Goal: Task Accomplishment & Management: Manage account settings

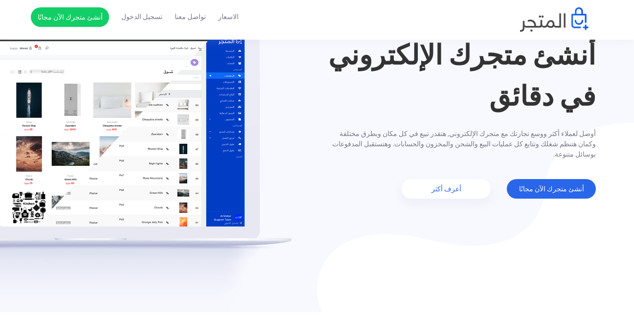
scroll to position [83, 0]
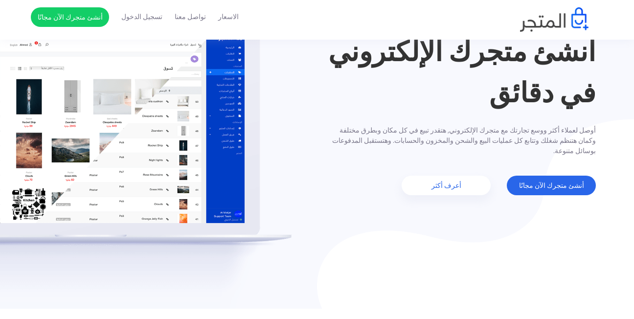
click at [264, 301] on img at bounding box center [146, 162] width 292 height 294
click at [358, 247] on img at bounding box center [475, 214] width 317 height 190
click at [560, 178] on link "أنشئ متجرك الآن مجانًا" at bounding box center [551, 186] width 89 height 20
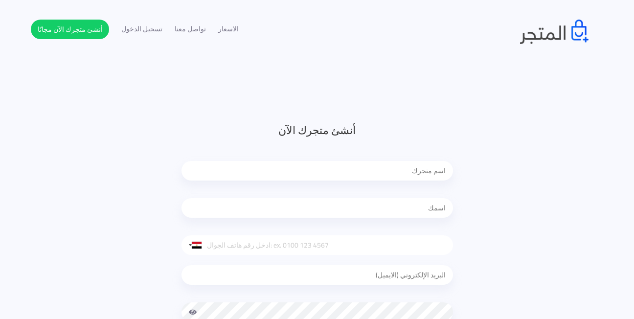
click at [426, 173] on input "text" at bounding box center [318, 171] width 272 height 20
type input "h"
click at [410, 211] on input "text" at bounding box center [318, 208] width 272 height 20
click at [447, 168] on input "الاناقة" at bounding box center [318, 171] width 272 height 20
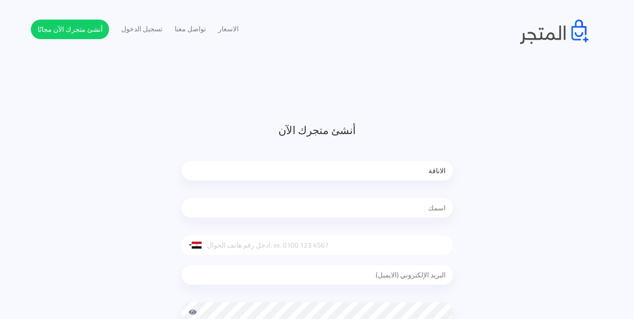
click at [419, 167] on input "الاناقة" at bounding box center [318, 171] width 272 height 20
type input "ا"
type input "ض"
type input "أناقة"
click at [400, 207] on input "text" at bounding box center [318, 208] width 272 height 20
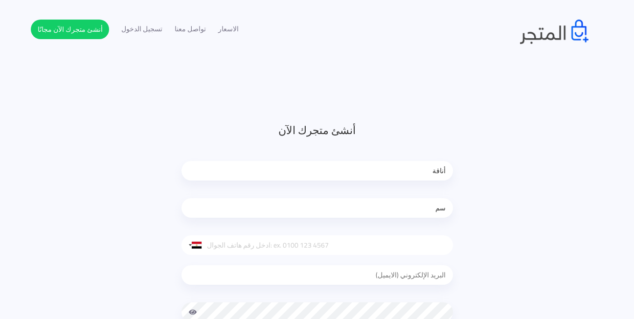
type input "س"
type input "s"
type input "[PERSON_NAME]"
click at [386, 274] on input "email" at bounding box center [318, 275] width 272 height 20
type input "[EMAIL_ADDRESS][DOMAIN_NAME]"
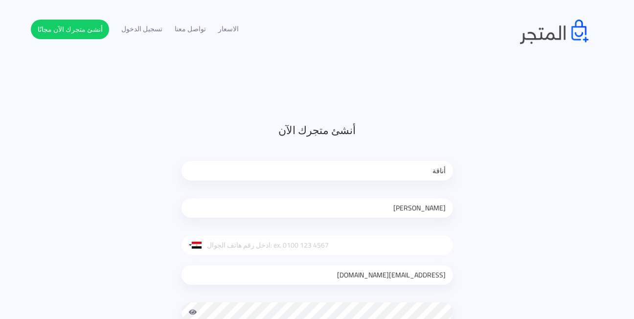
type input "0698463476"
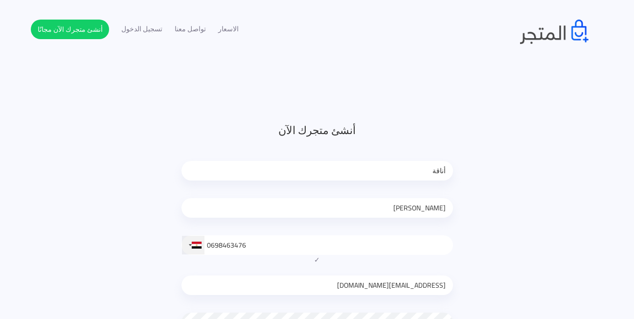
click at [190, 244] on div at bounding box center [190, 245] width 3 height 2
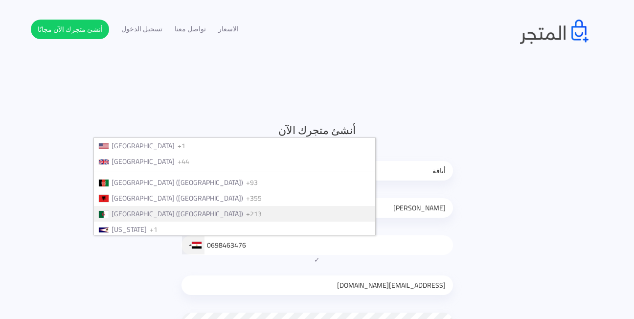
click at [217, 211] on span "[GEOGRAPHIC_DATA] (‫[GEOGRAPHIC_DATA]‬‎)" at bounding box center [178, 213] width 132 height 13
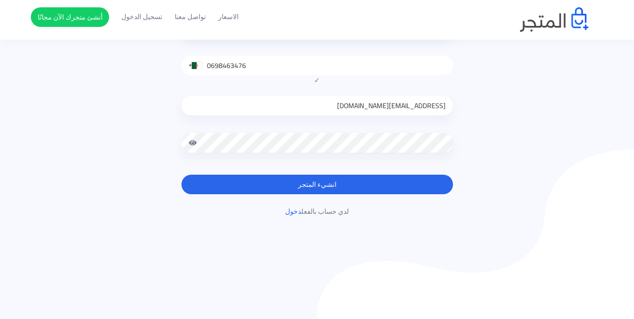
scroll to position [187, 0]
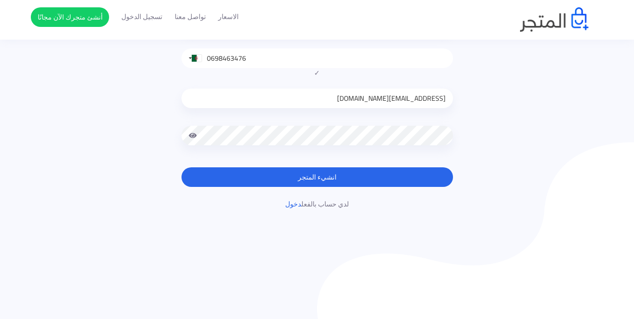
click at [195, 139] on span at bounding box center [193, 136] width 9 height 20
click at [189, 137] on div at bounding box center [318, 143] width 272 height 34
click at [231, 176] on button "انشيء المتجر" at bounding box center [318, 177] width 272 height 20
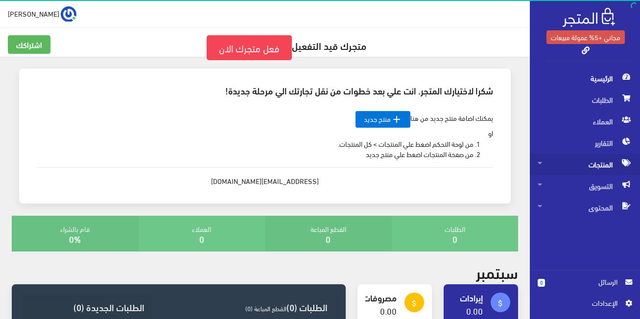
click at [565, 170] on span "المنتجات" at bounding box center [584, 165] width 94 height 22
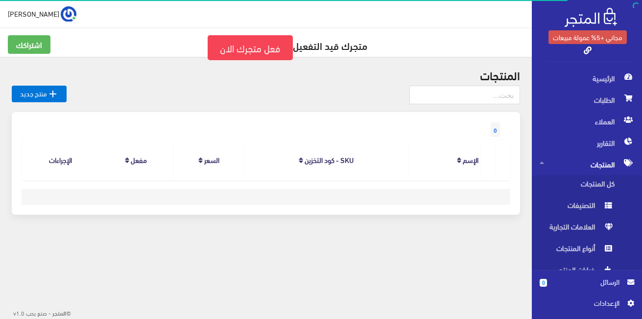
click at [565, 170] on span "المنتجات" at bounding box center [586, 165] width 94 height 22
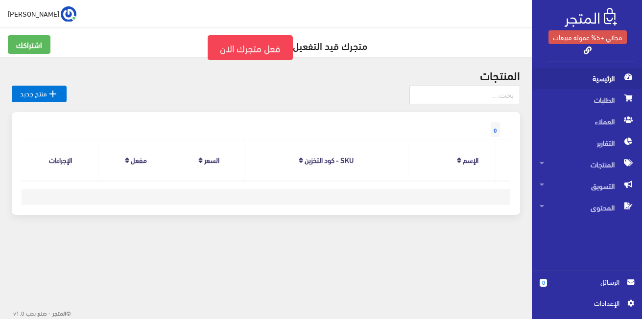
click at [562, 84] on span "الرئيسية" at bounding box center [586, 79] width 94 height 22
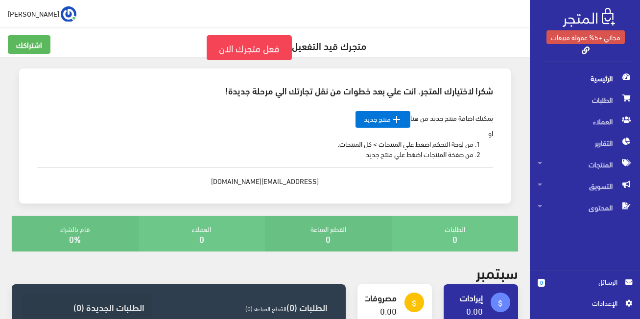
click at [595, 305] on span "اﻹعدادات" at bounding box center [580, 303] width 71 height 11
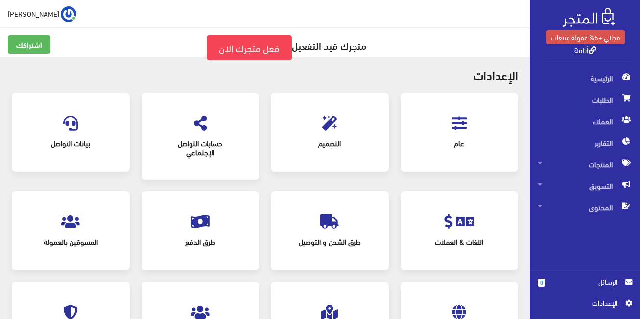
click at [471, 226] on icon at bounding box center [465, 221] width 19 height 15
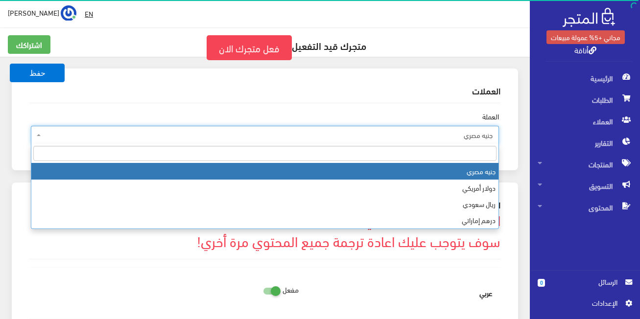
click at [453, 137] on span "جنيه مصري" at bounding box center [267, 135] width 449 height 10
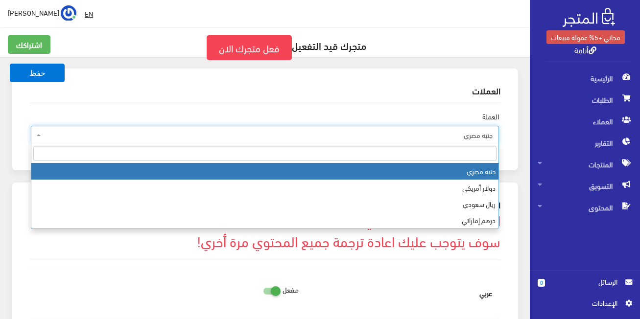
type input "$"
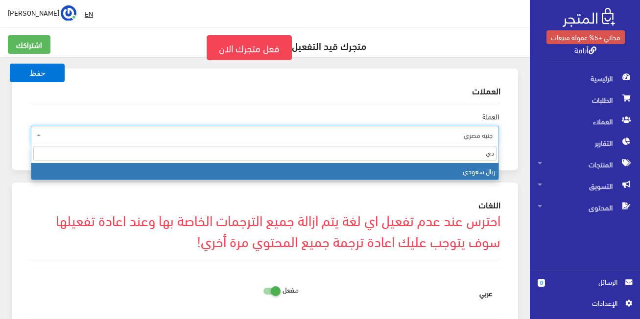
type input "د"
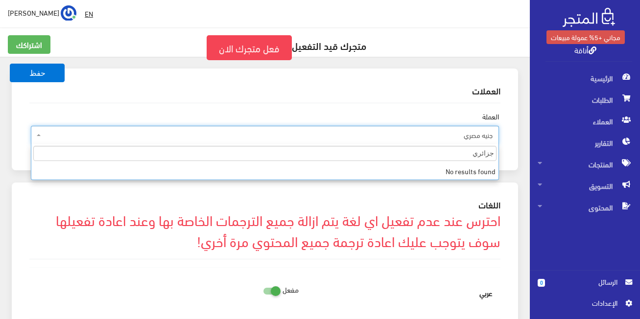
type input "جزائري"
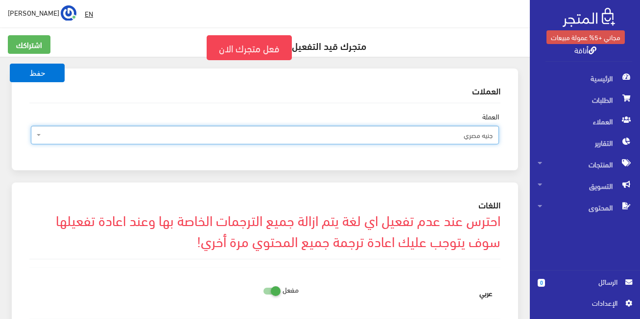
click at [441, 132] on span "جنيه مصري" at bounding box center [267, 135] width 449 height 10
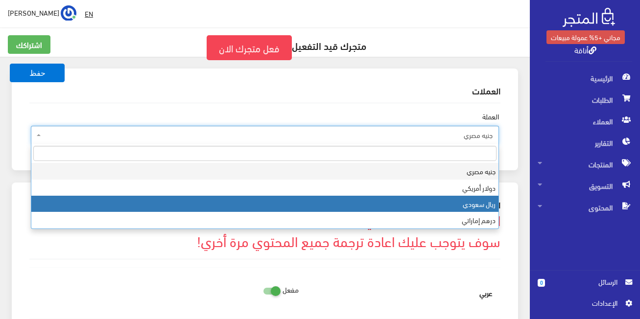
drag, startPoint x: 498, startPoint y: 204, endPoint x: 502, endPoint y: 214, distance: 11.0
click at [502, 214] on body "مجاني +5% عمولة مبيعات أناقة الرئيسية 0" at bounding box center [320, 225] width 640 height 450
drag, startPoint x: 498, startPoint y: 206, endPoint x: 500, endPoint y: 225, distance: 18.7
click at [500, 225] on body "مجاني +5% عمولة مبيعات أناقة الرئيسية 0" at bounding box center [320, 225] width 640 height 450
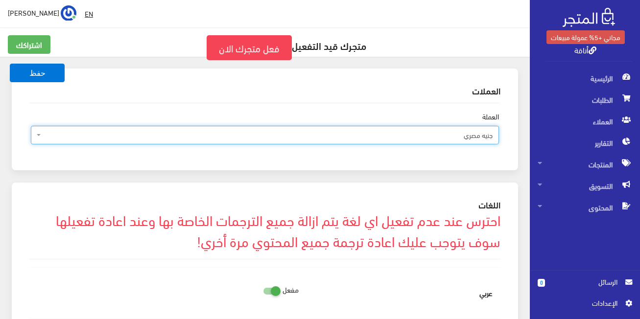
click at [479, 135] on span "جنيه مصري" at bounding box center [267, 135] width 449 height 10
